Goal: Task Accomplishment & Management: Use online tool/utility

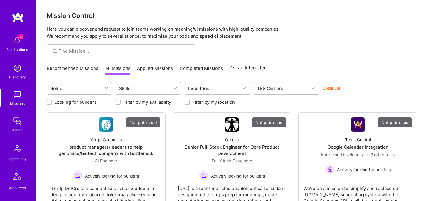
scroll to position [178, 0]
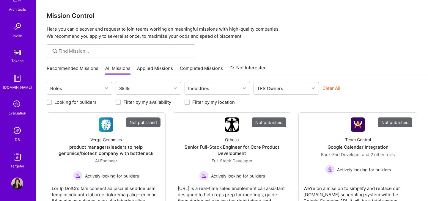
click at [16, 111] on div "Evaluation" at bounding box center [18, 113] width 18 height 6
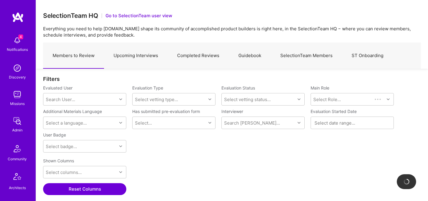
click at [139, 51] on link "Upcoming Interviews" at bounding box center [136, 56] width 64 height 26
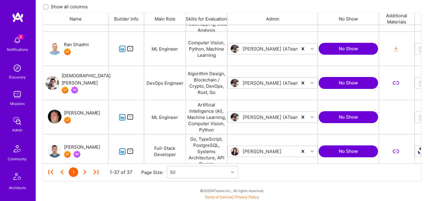
scroll to position [778, 0]
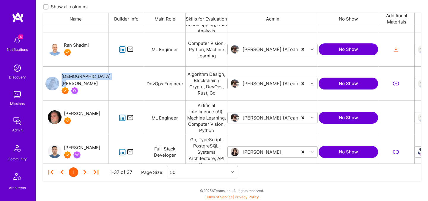
drag, startPoint x: 62, startPoint y: 71, endPoint x: 89, endPoint y: 86, distance: 30.8
click at [89, 86] on div "[DEMOGRAPHIC_DATA][PERSON_NAME]" at bounding box center [75, 84] width 65 height 34
copy div "[DEMOGRAPHIC_DATA][PERSON_NAME]"
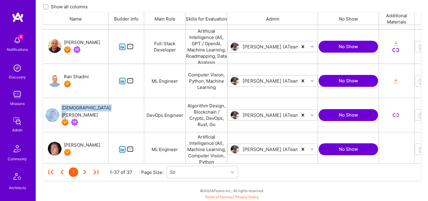
scroll to position [746, 0]
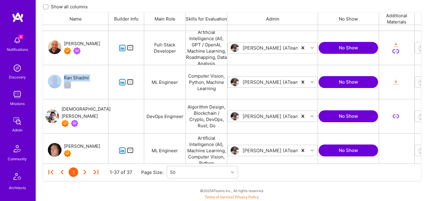
drag, startPoint x: 64, startPoint y: 72, endPoint x: 88, endPoint y: 75, distance: 24.2
click at [89, 75] on div "Ran Shadmi" at bounding box center [75, 82] width 65 height 34
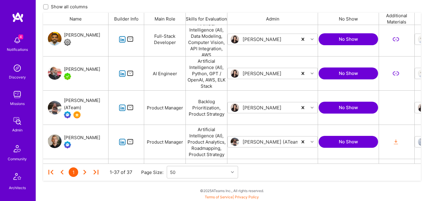
scroll to position [514, 0]
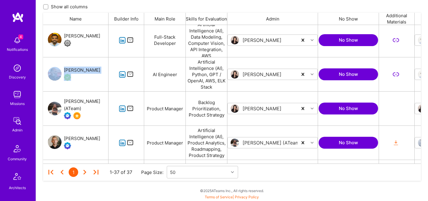
drag, startPoint x: 66, startPoint y: 65, endPoint x: 97, endPoint y: 70, distance: 31.1
click at [97, 70] on div "[PERSON_NAME]" at bounding box center [75, 74] width 65 height 34
copy div "[PERSON_NAME]"
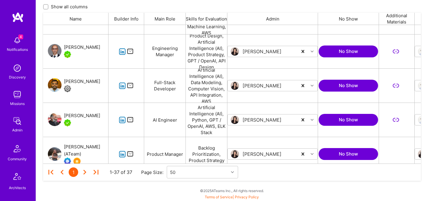
scroll to position [468, 0]
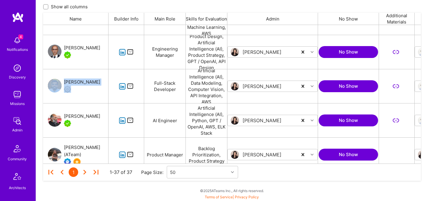
drag, startPoint x: 64, startPoint y: 78, endPoint x: 95, endPoint y: 81, distance: 31.1
click at [95, 81] on div "[PERSON_NAME]" at bounding box center [75, 86] width 65 height 34
copy div "[PERSON_NAME]"
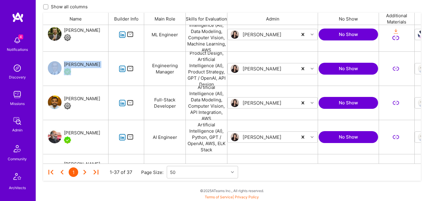
drag, startPoint x: 65, startPoint y: 58, endPoint x: 90, endPoint y: 64, distance: 25.5
click at [91, 64] on div "[PERSON_NAME]" at bounding box center [75, 69] width 65 height 34
copy div "[PERSON_NAME]"
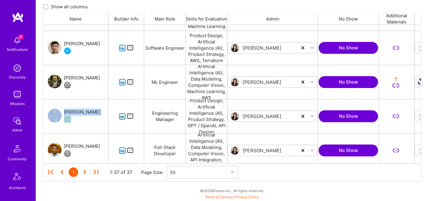
scroll to position [398, 0]
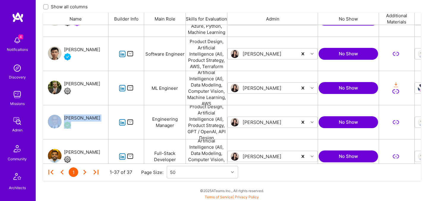
drag, startPoint x: 65, startPoint y: 80, endPoint x: 90, endPoint y: 84, distance: 25.3
click at [90, 84] on div "[PERSON_NAME]" at bounding box center [75, 88] width 65 height 34
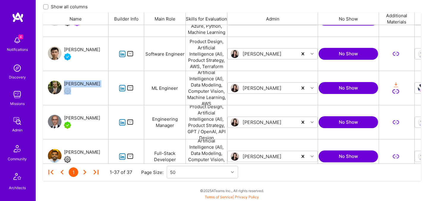
drag, startPoint x: 93, startPoint y: 84, endPoint x: 64, endPoint y: 84, distance: 28.2
click at [64, 84] on div "[PERSON_NAME]" at bounding box center [75, 88] width 65 height 34
copy div "[PERSON_NAME]"
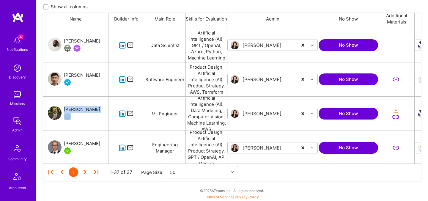
scroll to position [355, 0]
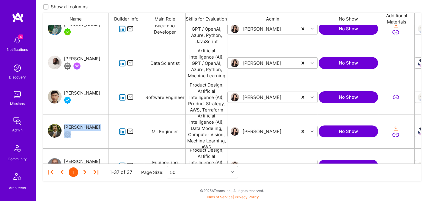
drag, startPoint x: 76, startPoint y: 50, endPoint x: 88, endPoint y: 64, distance: 18.1
click at [88, 64] on div "[PERSON_NAME]" at bounding box center [75, 63] width 65 height 34
copy div "[PERSON_NAME]"
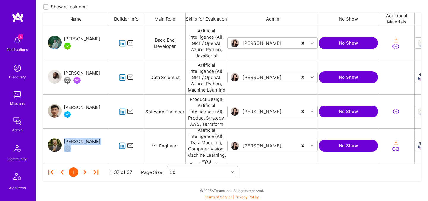
scroll to position [333, 0]
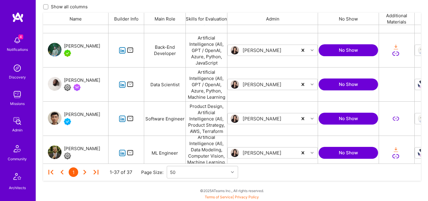
drag, startPoint x: 72, startPoint y: 37, endPoint x: 77, endPoint y: 39, distance: 5.7
click at [77, 39] on div "[PERSON_NAME]" at bounding box center [75, 50] width 65 height 34
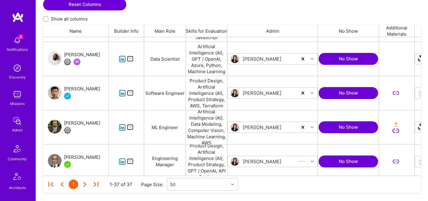
scroll to position [402, 0]
